Goal: Information Seeking & Learning: Learn about a topic

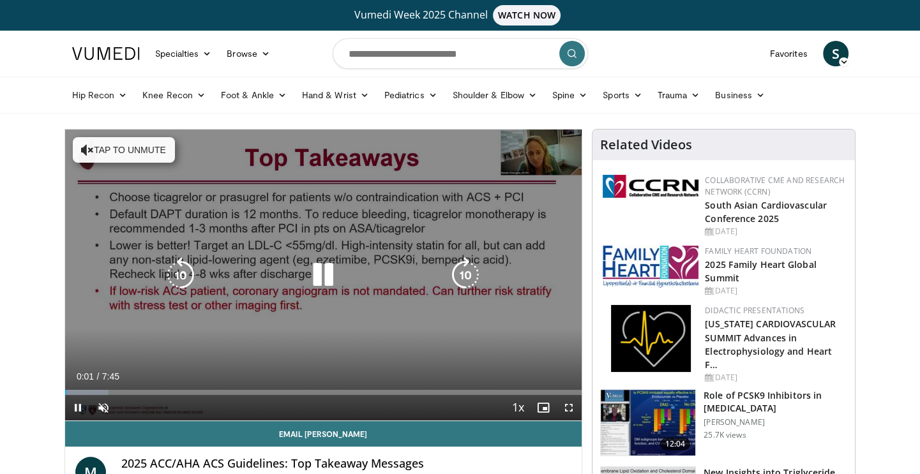
click at [324, 278] on icon "Video Player" at bounding box center [323, 275] width 36 height 36
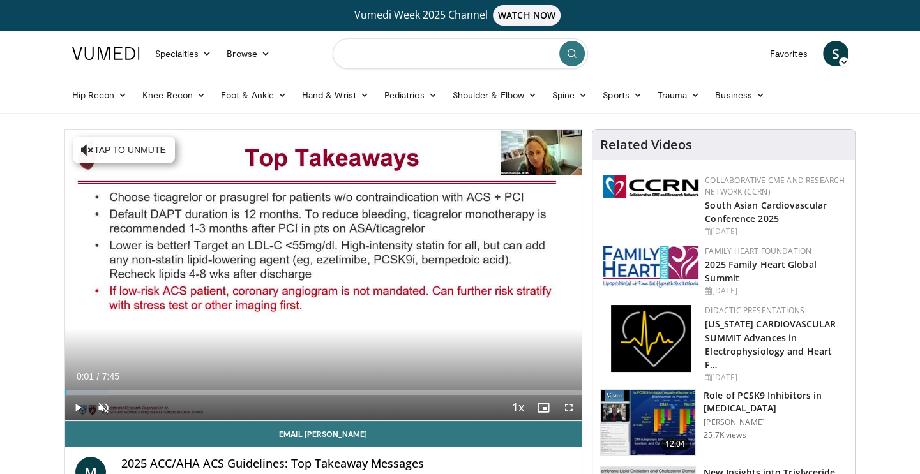
click at [396, 52] on input "Search topics, interventions" at bounding box center [460, 53] width 255 height 31
type input "****"
